Goal: Task Accomplishment & Management: Manage account settings

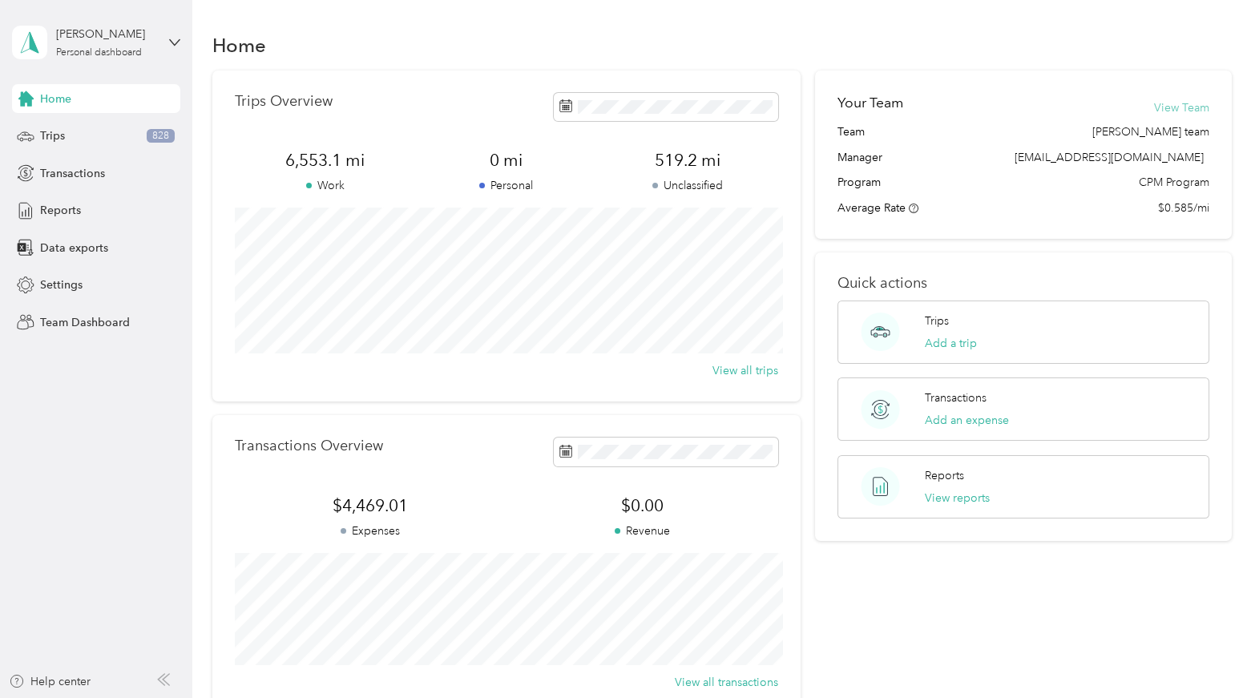
click at [1175, 106] on button "View Team" at bounding box center [1181, 107] width 55 height 17
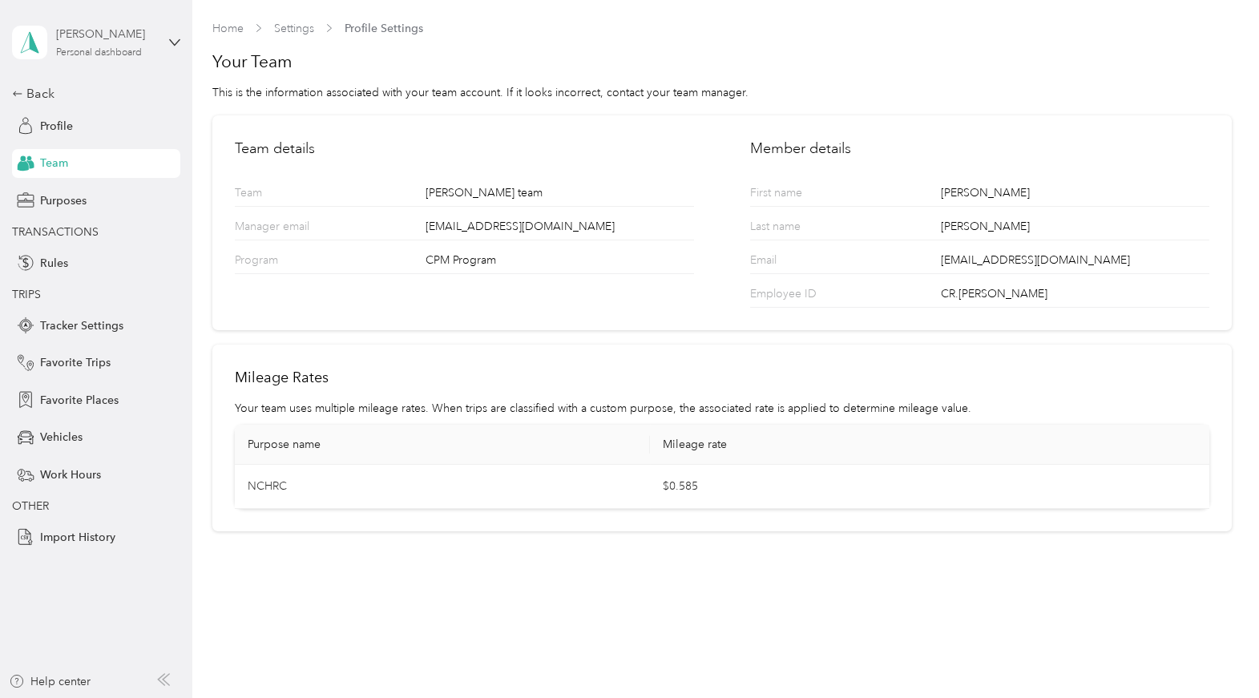
click at [125, 49] on div "Personal dashboard" at bounding box center [99, 53] width 86 height 10
click at [133, 127] on div "Team dashboard" at bounding box center [180, 132] width 315 height 28
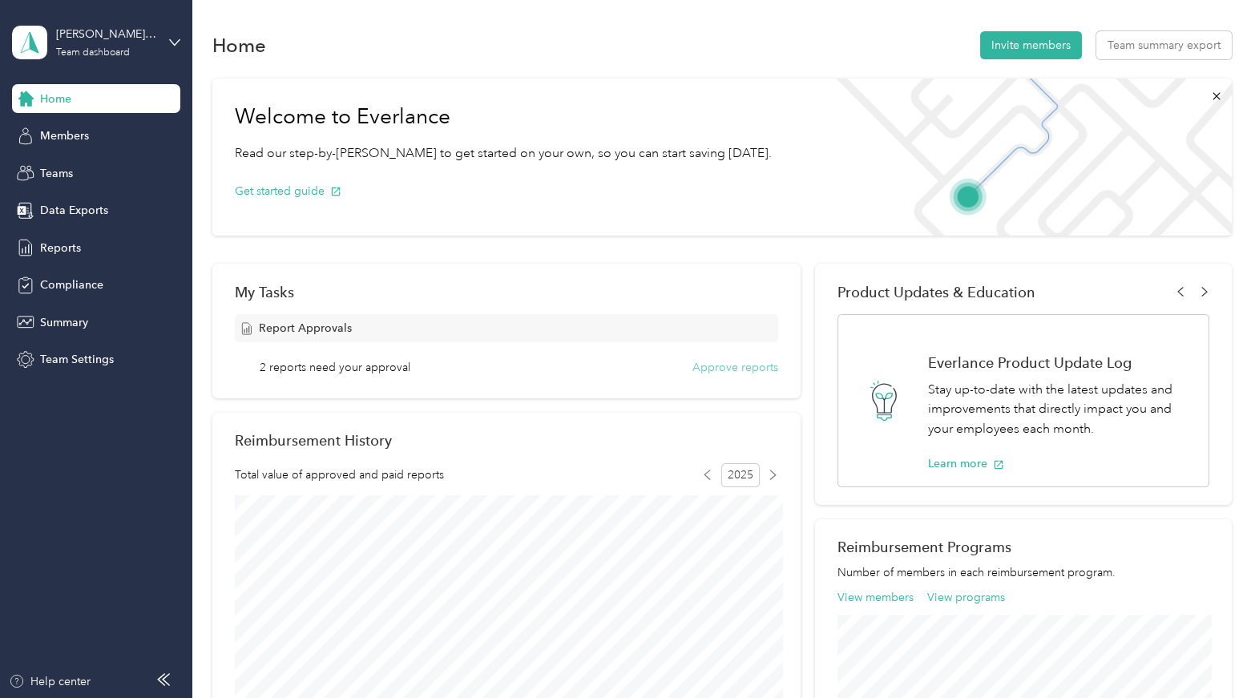
click at [728, 367] on button "Approve reports" at bounding box center [736, 367] width 86 height 17
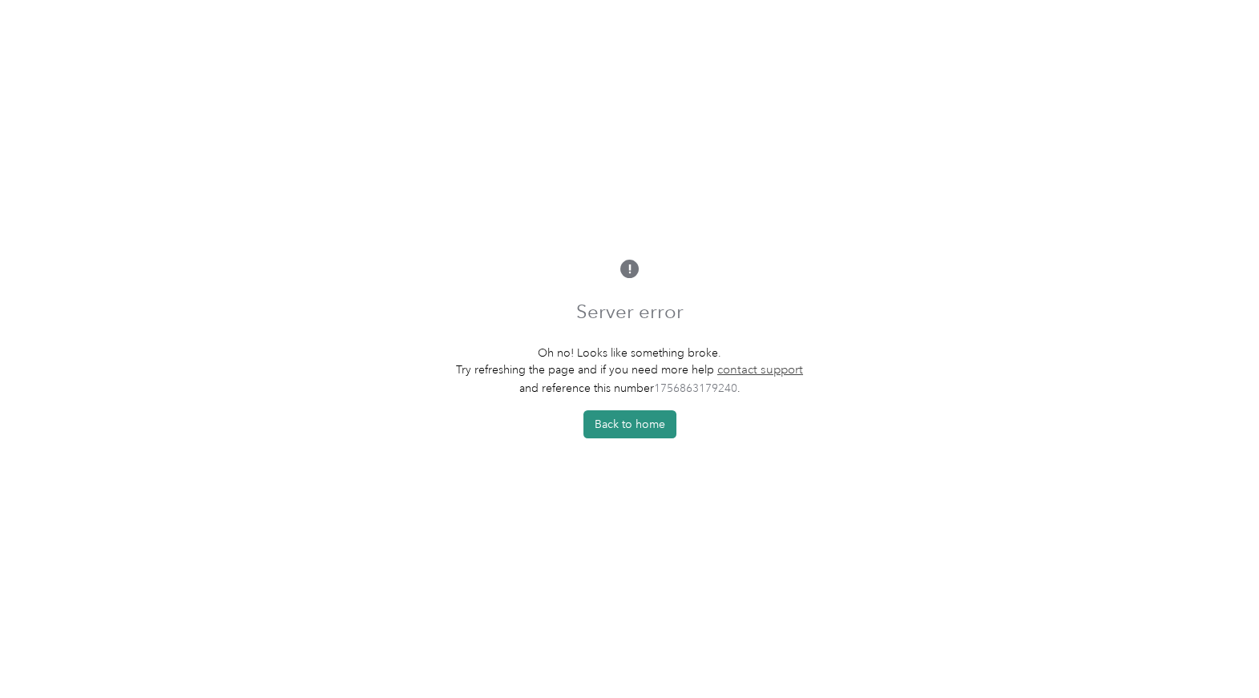
click at [635, 414] on button "Back to home" at bounding box center [630, 424] width 93 height 28
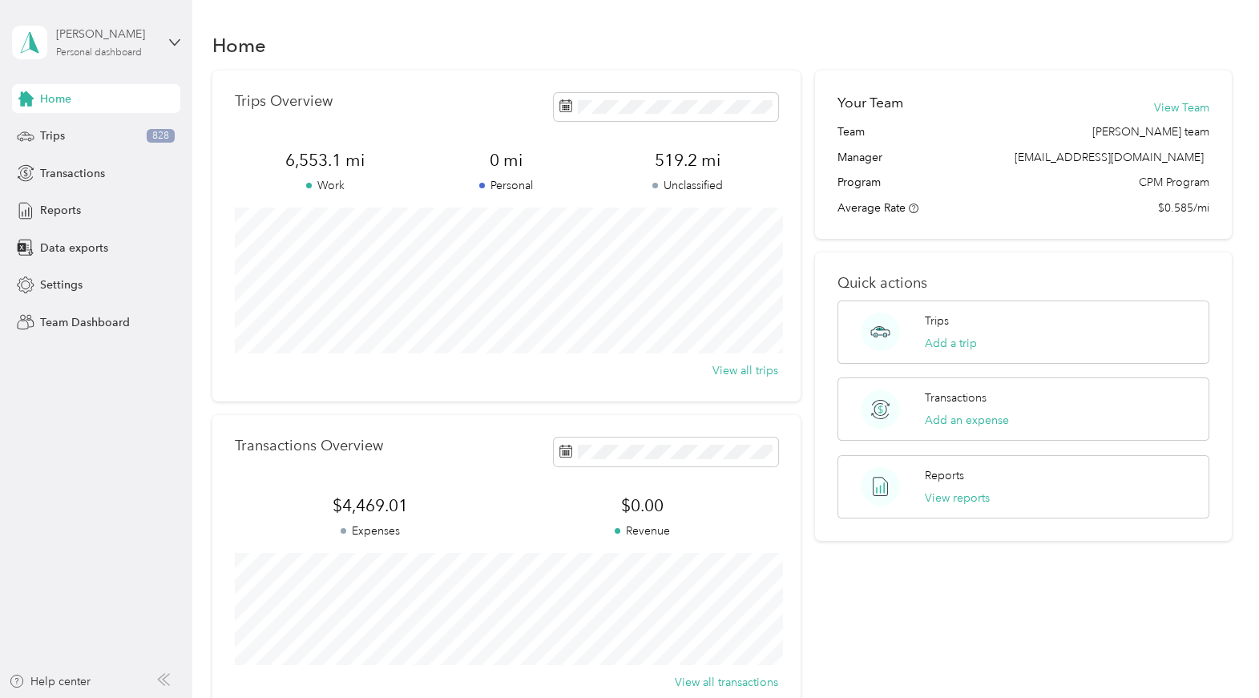
click at [115, 48] on div "Personal dashboard" at bounding box center [99, 53] width 86 height 10
click at [120, 135] on div "Team dashboard" at bounding box center [180, 132] width 315 height 28
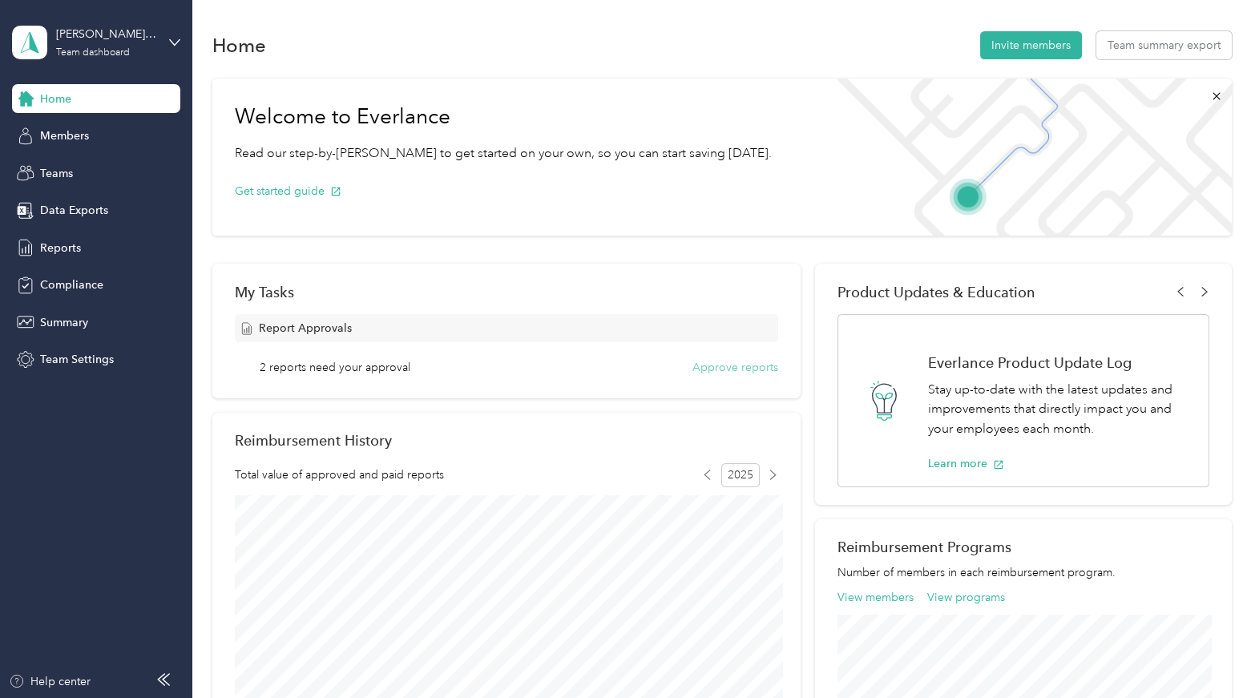
click at [724, 370] on button "Approve reports" at bounding box center [736, 367] width 86 height 17
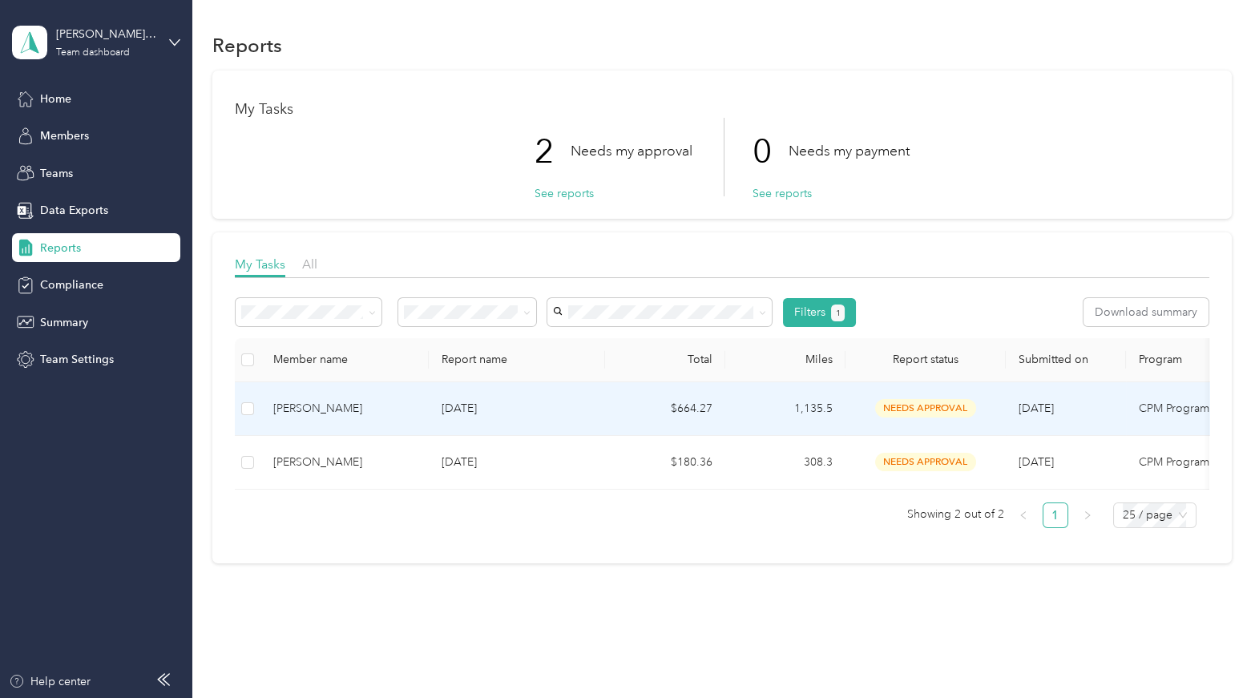
click at [303, 411] on div "Kenneth Daniels" at bounding box center [344, 409] width 143 height 18
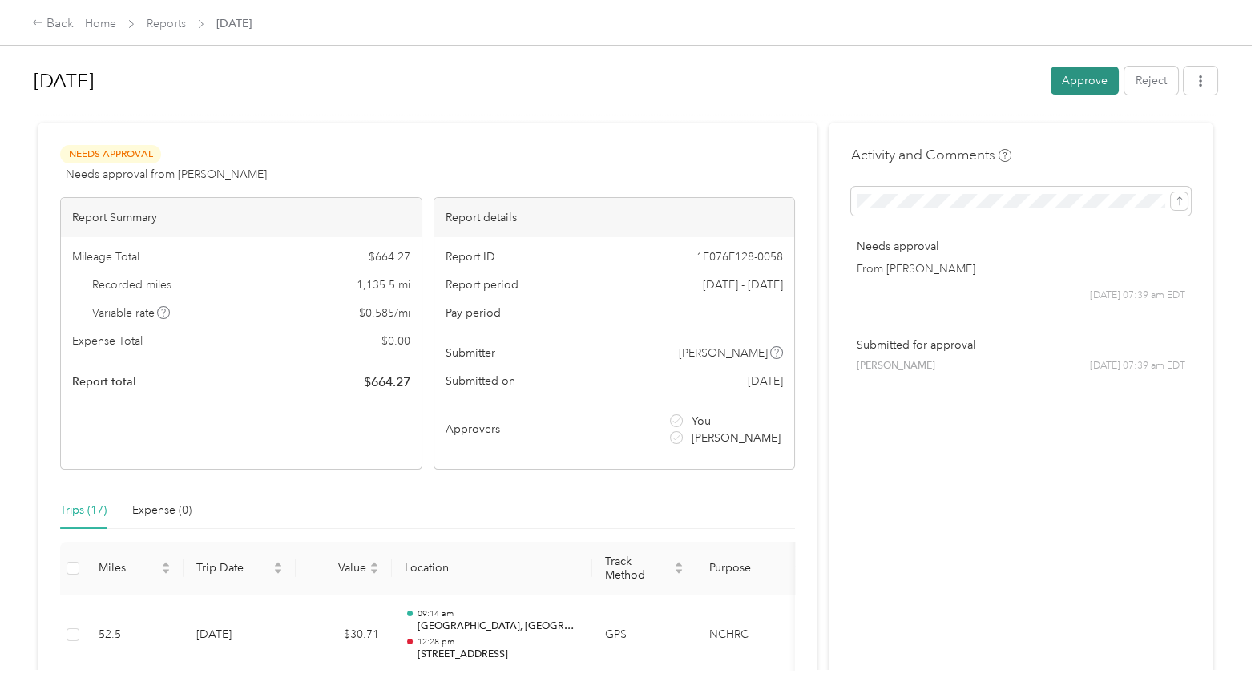
click at [1081, 83] on button "Approve" at bounding box center [1085, 81] width 68 height 28
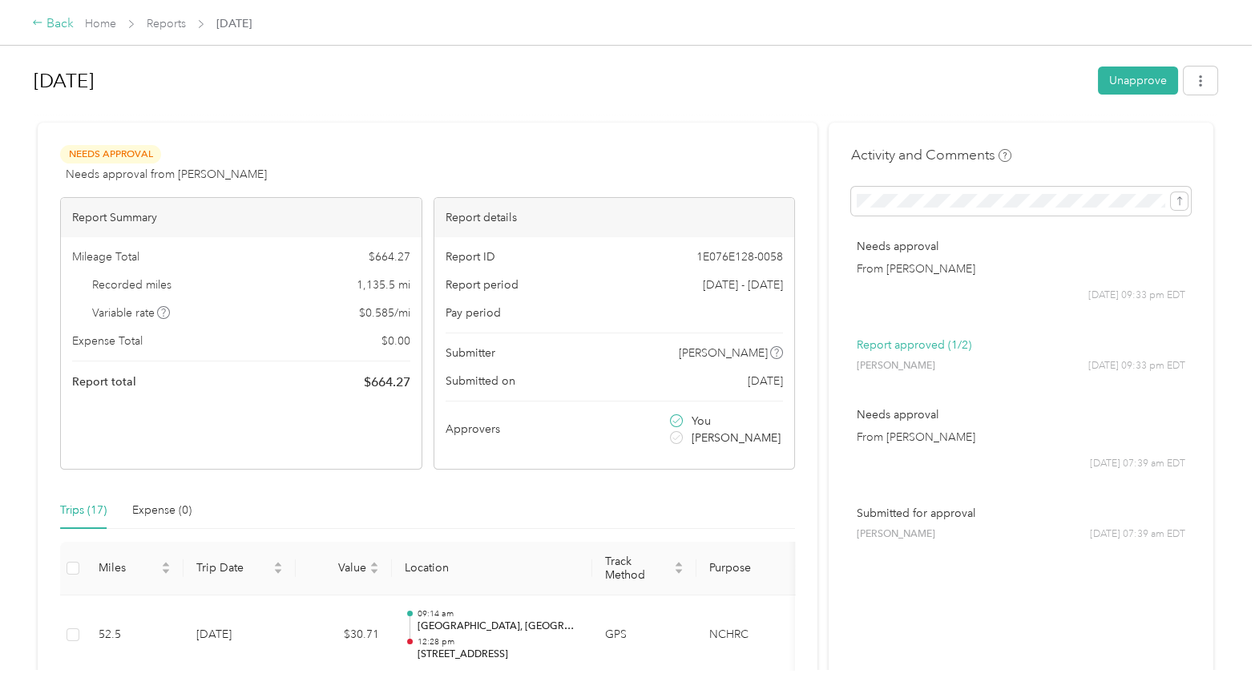
click at [59, 25] on div "Back" at bounding box center [53, 23] width 42 height 19
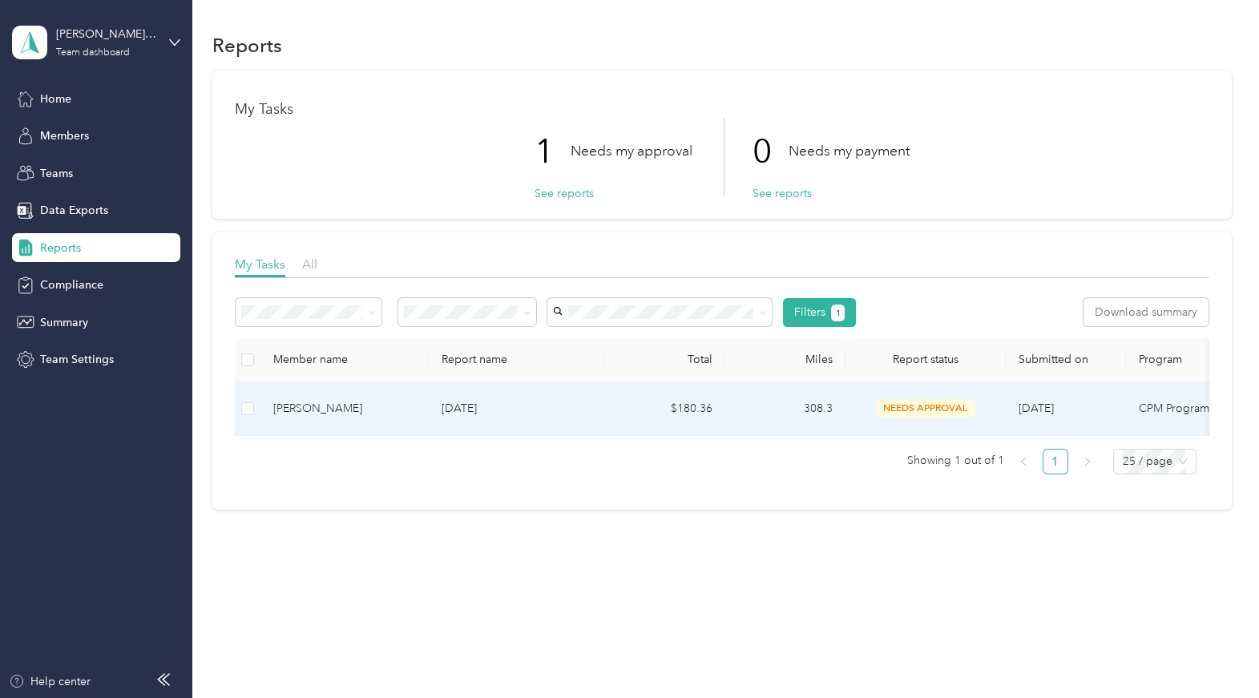
click at [256, 407] on td at bounding box center [248, 409] width 26 height 54
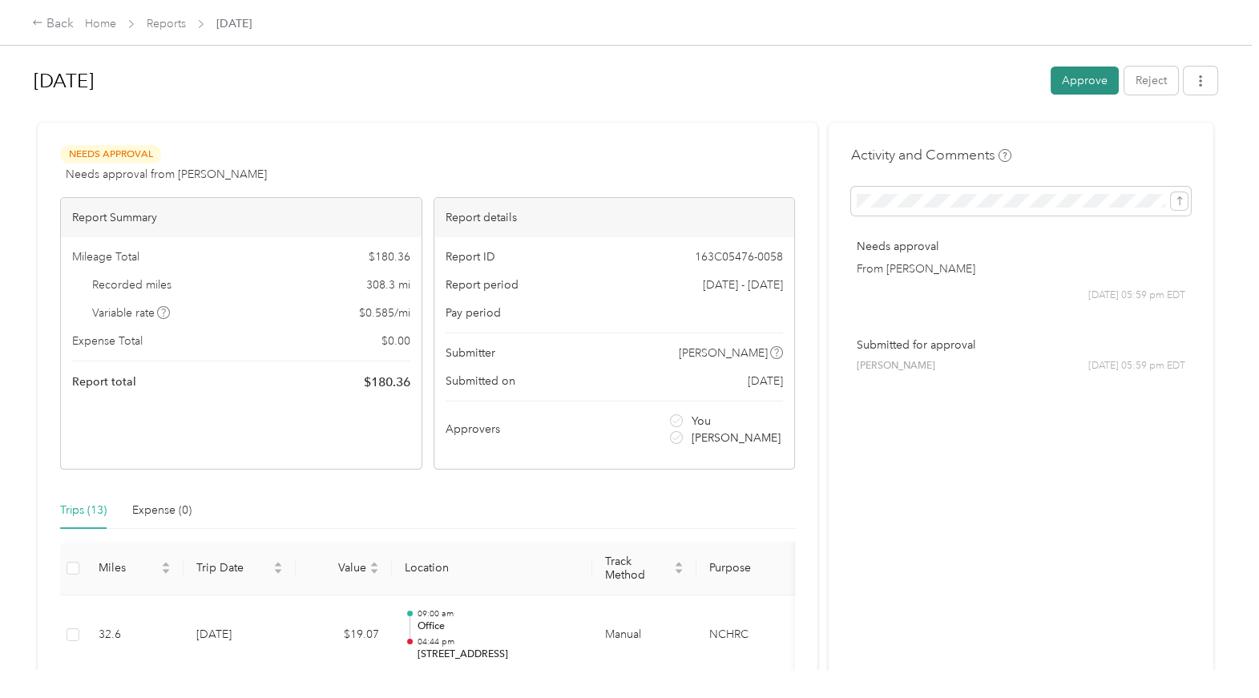
click at [1085, 78] on button "Approve" at bounding box center [1085, 81] width 68 height 28
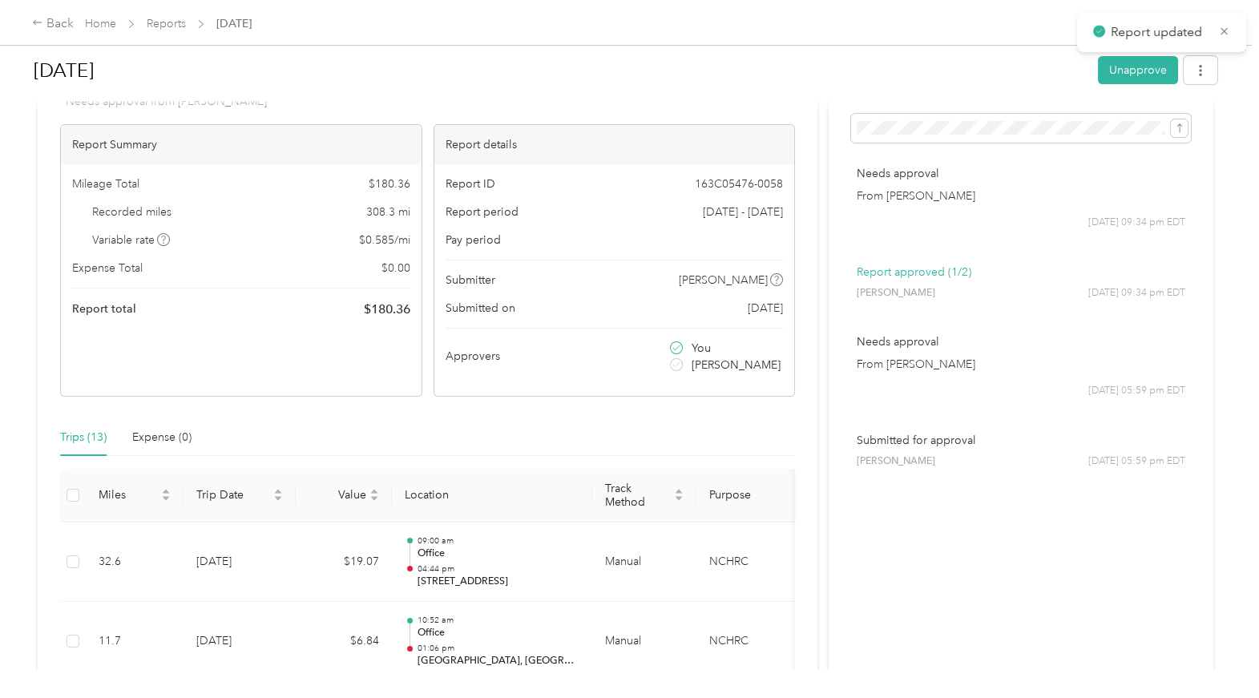
scroll to position [74, 0]
